Goal: Obtain resource: Download file/media

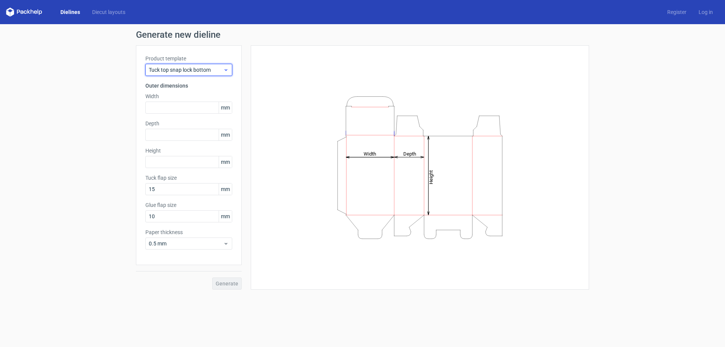
click at [220, 68] on span "Tuck top snap lock bottom" at bounding box center [186, 70] width 74 height 8
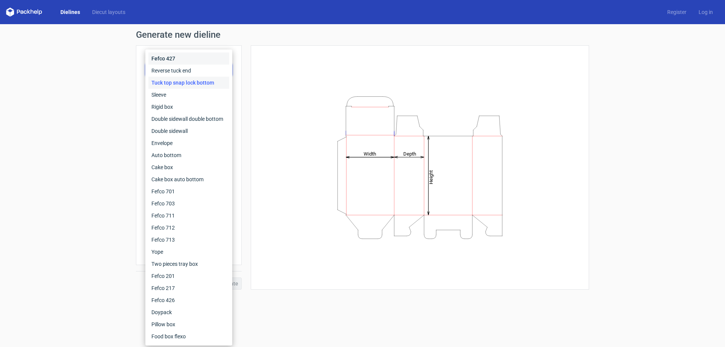
click at [205, 56] on div "Fefco 427" at bounding box center [188, 58] width 81 height 12
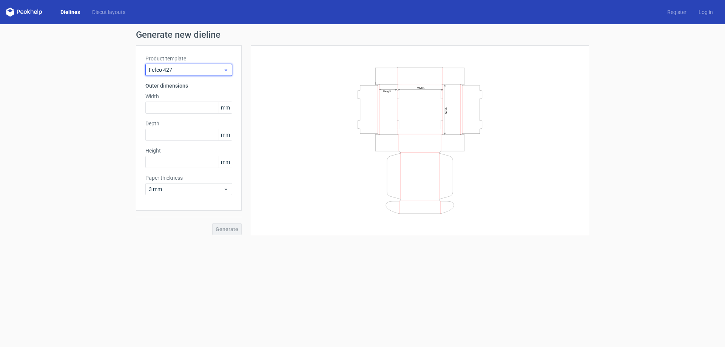
click at [211, 69] on span "Fefco 427" at bounding box center [186, 70] width 74 height 8
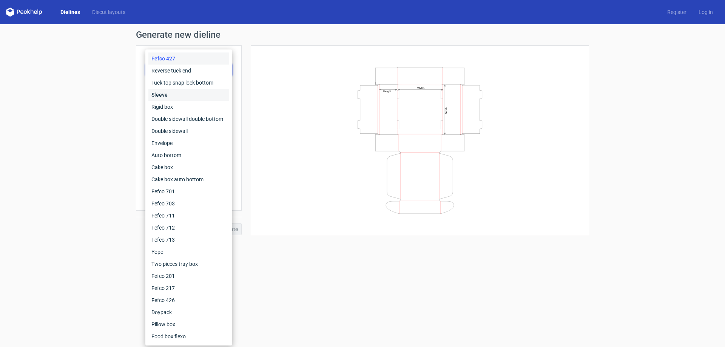
click at [205, 98] on div "Sleeve" at bounding box center [188, 95] width 81 height 12
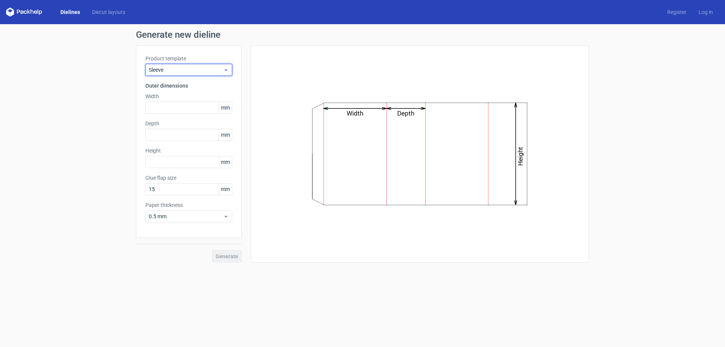
click at [214, 71] on span "Sleeve" at bounding box center [186, 70] width 74 height 8
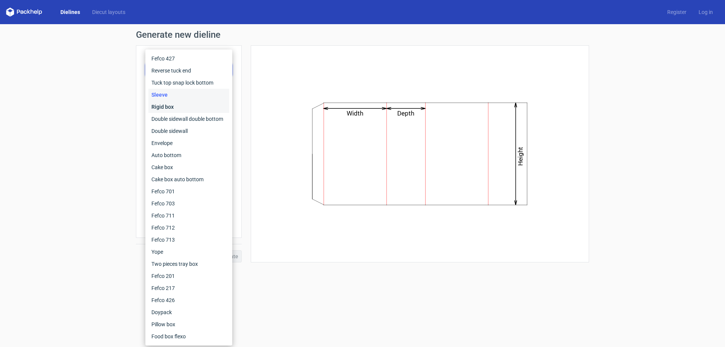
click at [208, 103] on div "Rigid box" at bounding box center [188, 107] width 81 height 12
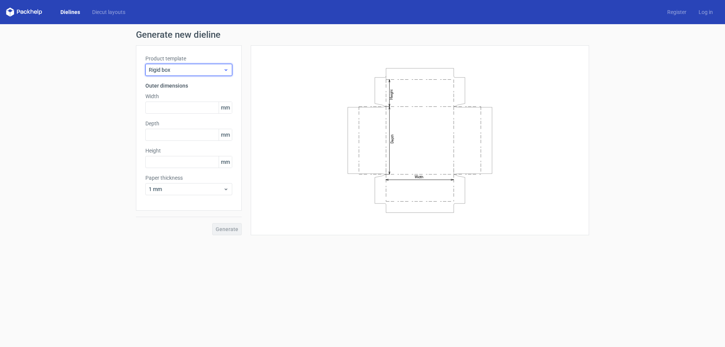
click at [210, 69] on span "Rigid box" at bounding box center [186, 70] width 74 height 8
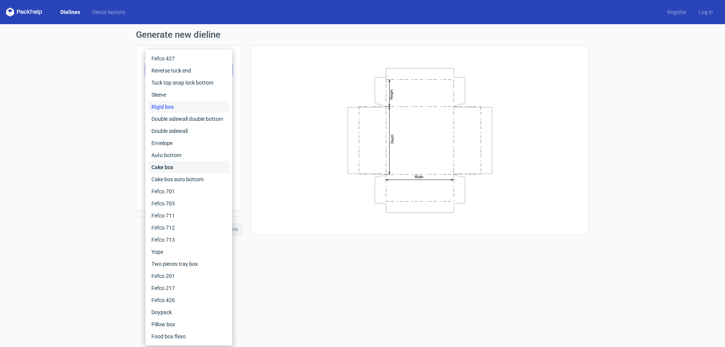
click at [182, 165] on div "Cake box" at bounding box center [188, 167] width 81 height 12
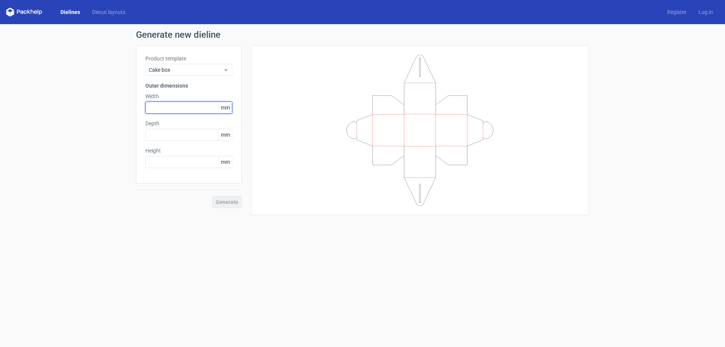
click at [196, 105] on input "text" at bounding box center [188, 108] width 87 height 12
type input "50"
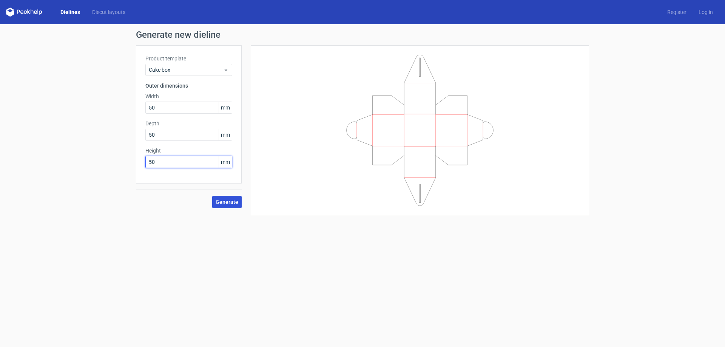
type input "50"
click at [231, 202] on span "Generate" at bounding box center [227, 201] width 23 height 5
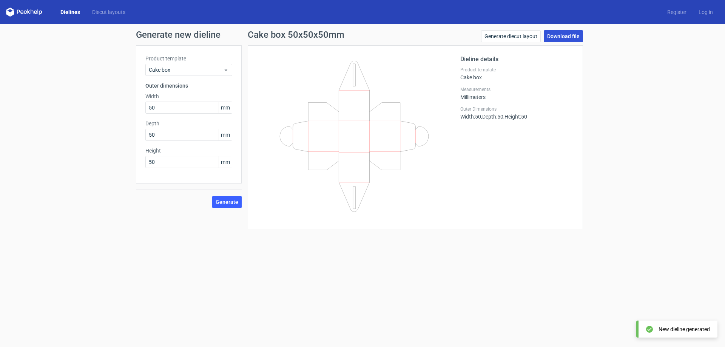
click at [551, 36] on link "Download file" at bounding box center [563, 36] width 39 height 12
click at [228, 69] on icon at bounding box center [226, 70] width 6 height 6
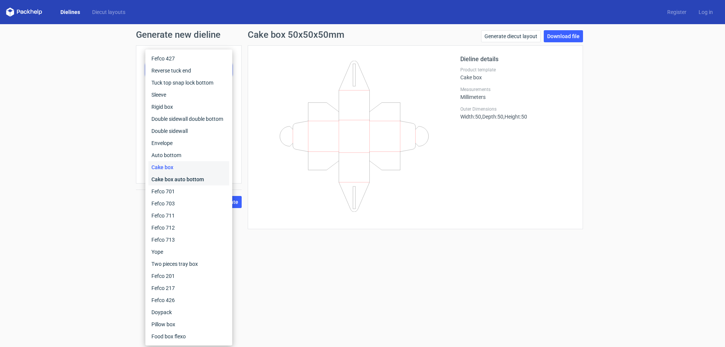
click at [206, 180] on div "Cake box auto bottom" at bounding box center [188, 179] width 81 height 12
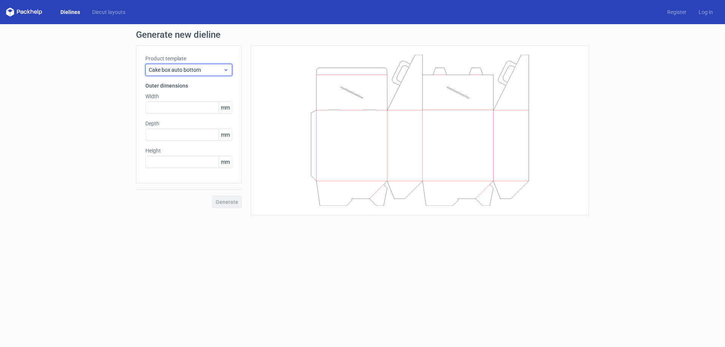
click at [186, 71] on span "Cake box auto bottom" at bounding box center [186, 70] width 74 height 8
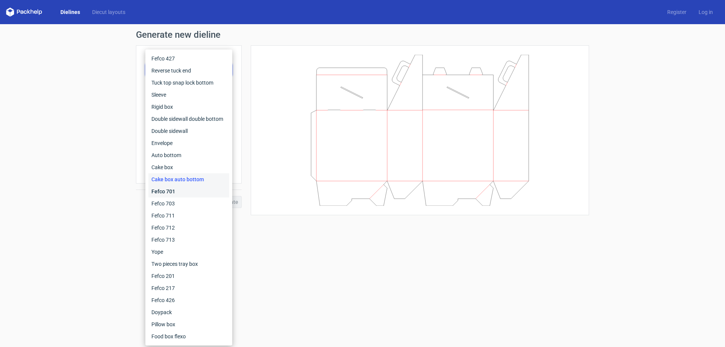
click at [182, 191] on div "Fefco 701" at bounding box center [188, 191] width 81 height 12
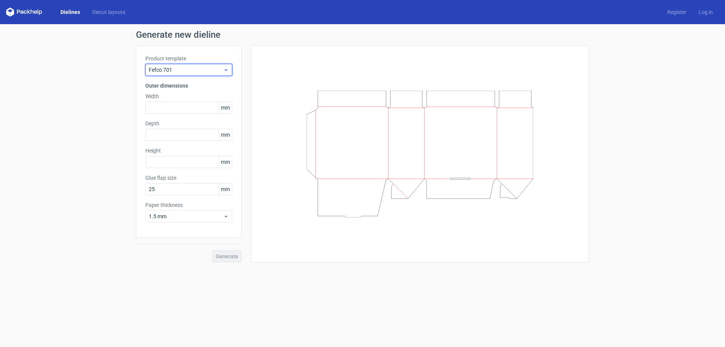
click at [199, 66] on span "Fefco 701" at bounding box center [186, 70] width 74 height 8
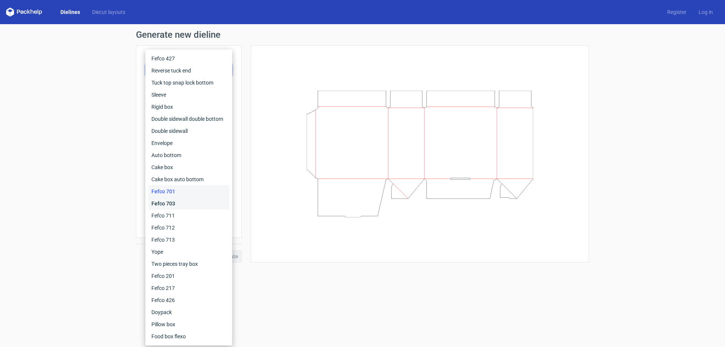
click at [187, 203] on div "Fefco 703" at bounding box center [188, 203] width 81 height 12
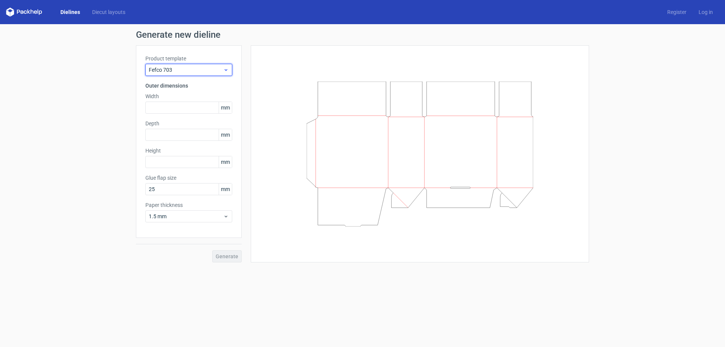
click at [205, 70] on span "Fefco 703" at bounding box center [186, 70] width 74 height 8
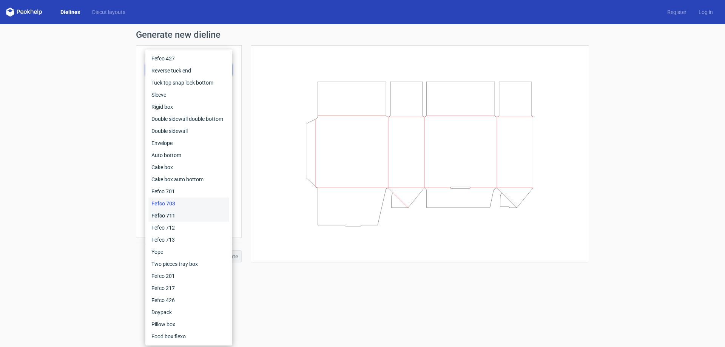
click at [163, 217] on div "Fefco 711" at bounding box center [188, 215] width 81 height 12
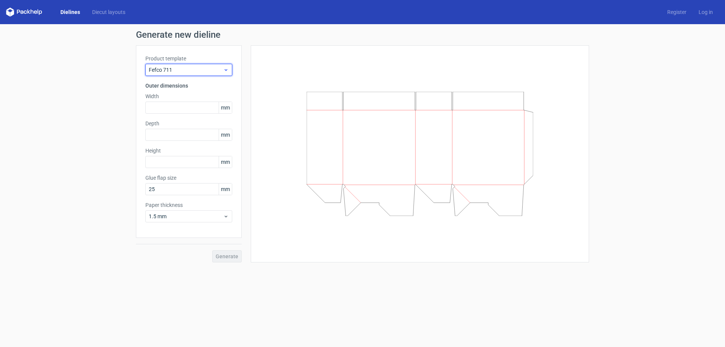
click at [183, 69] on span "Fefco 711" at bounding box center [186, 70] width 74 height 8
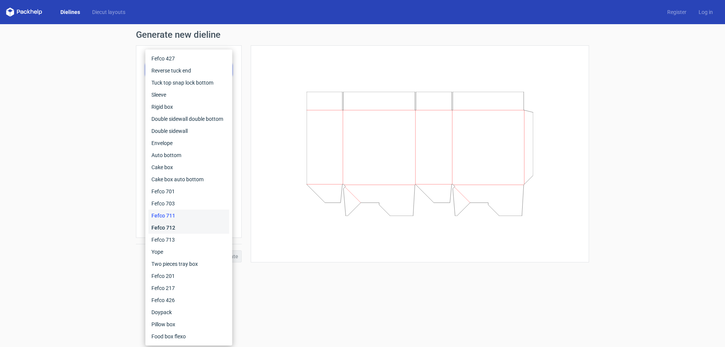
click at [173, 225] on div "Fefco 712" at bounding box center [188, 228] width 81 height 12
